Goal: Navigation & Orientation: Find specific page/section

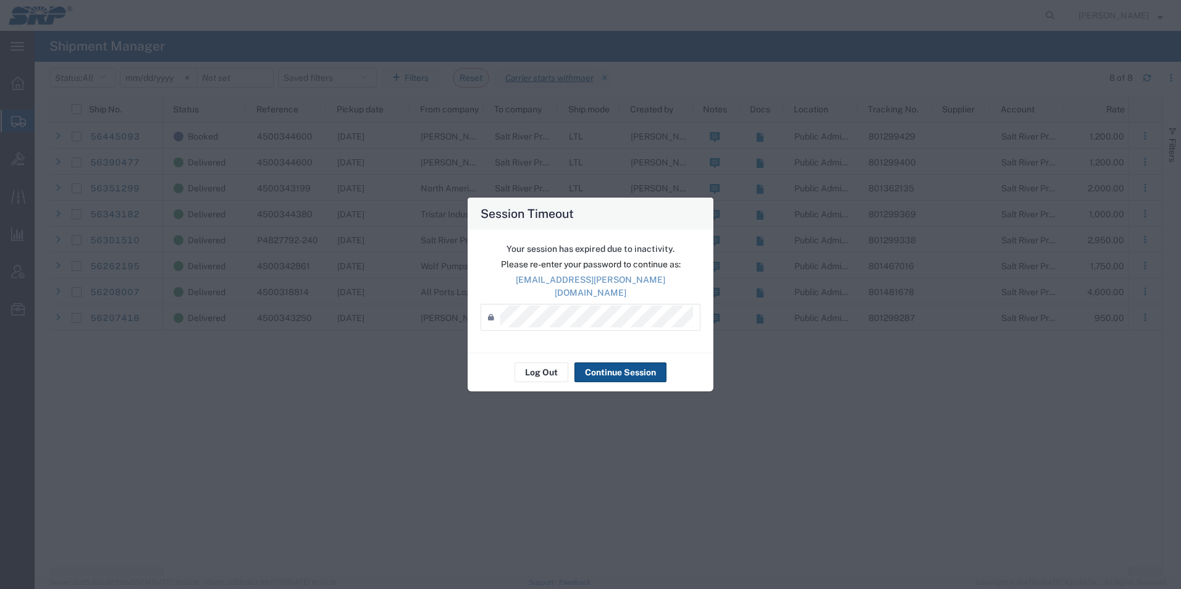
click at [812, 409] on div "Session Timeout Your session has expired due to inactivity. Please re-enter you…" at bounding box center [590, 294] width 1181 height 589
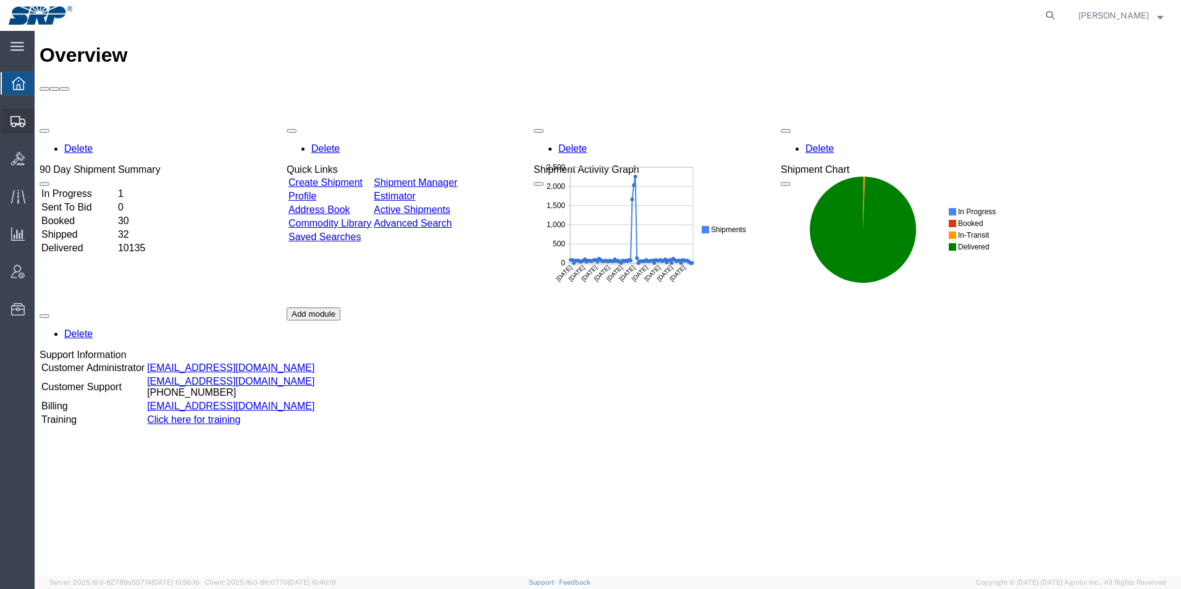
click at [6, 114] on div at bounding box center [18, 121] width 35 height 25
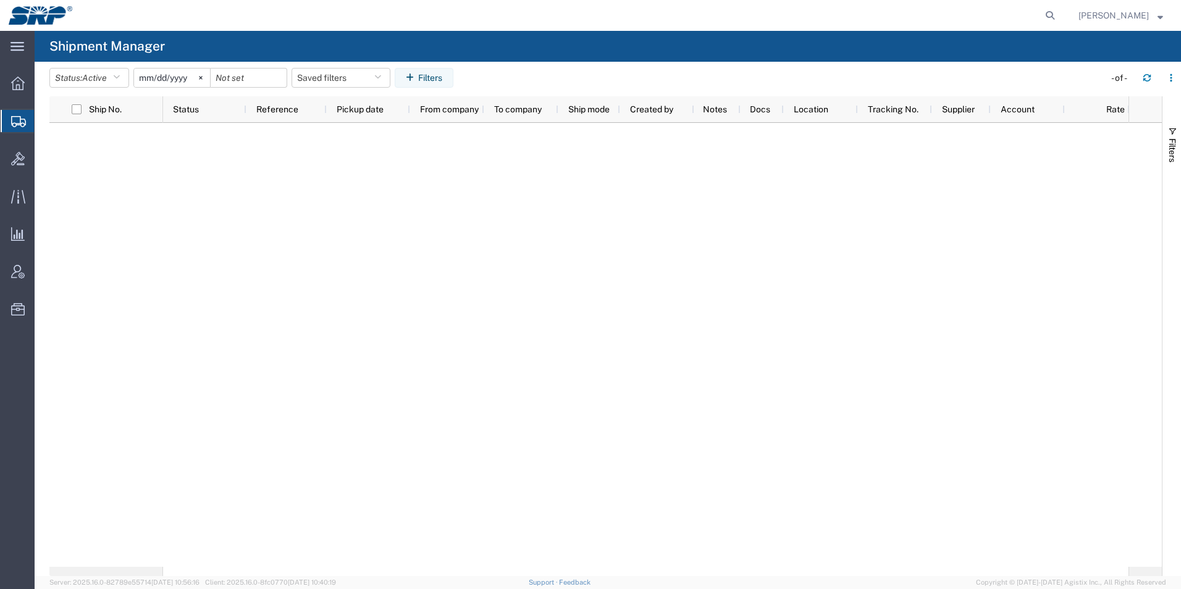
click at [369, 230] on div at bounding box center [645, 345] width 965 height 444
